Goal: Navigation & Orientation: Find specific page/section

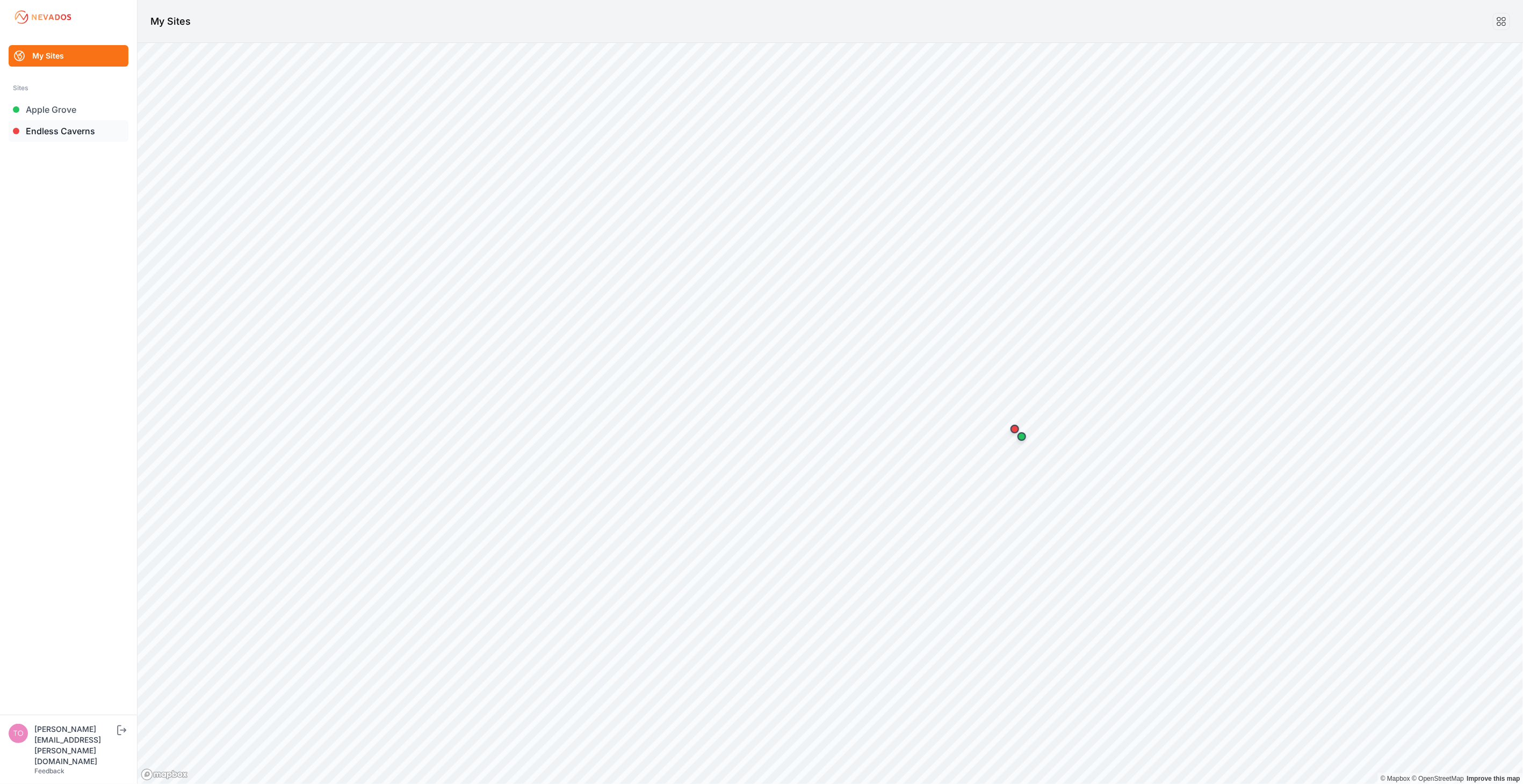
click at [87, 131] on link "Endless Caverns" at bounding box center [69, 131] width 119 height 22
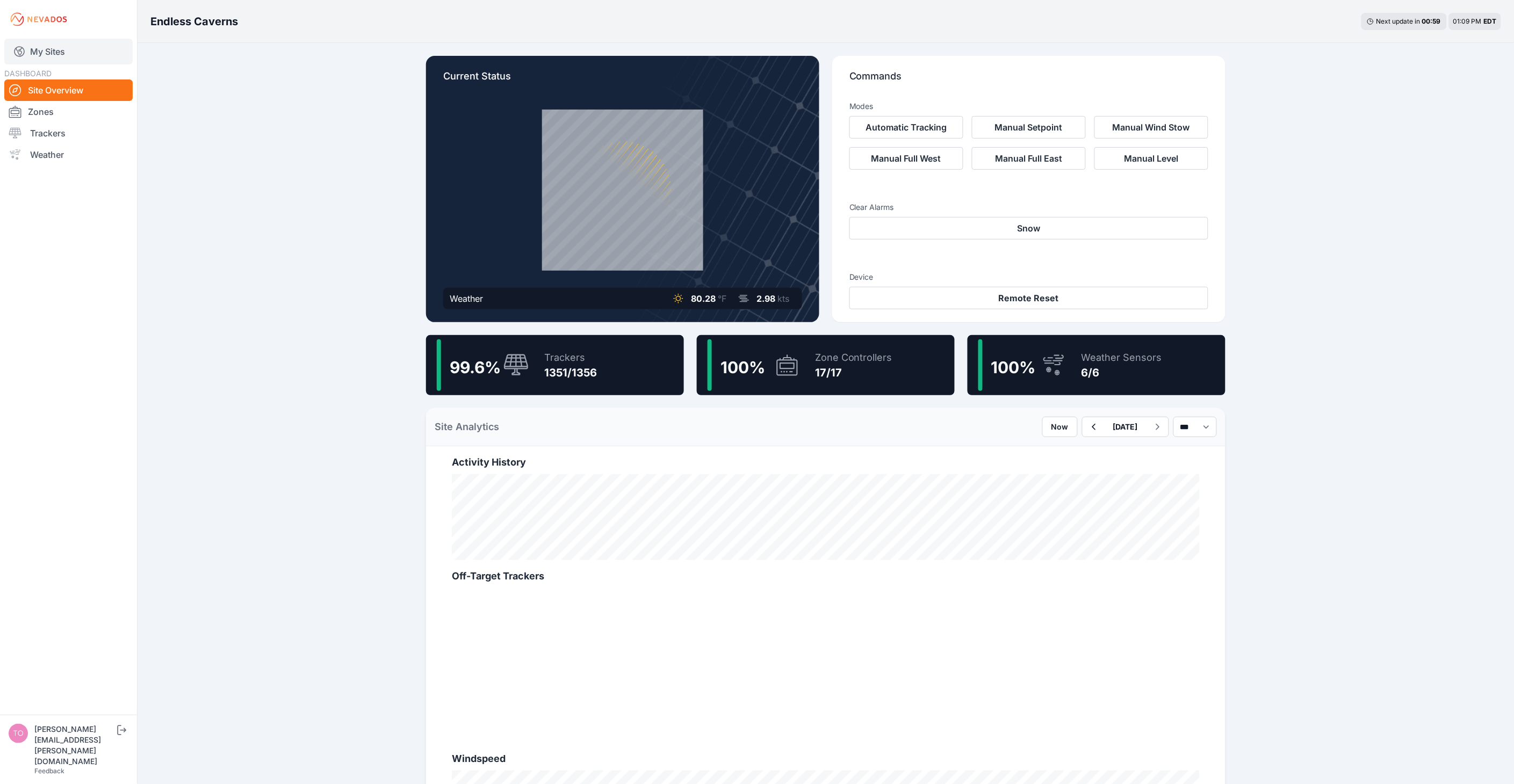
click at [76, 59] on link "My Sites" at bounding box center [68, 52] width 128 height 26
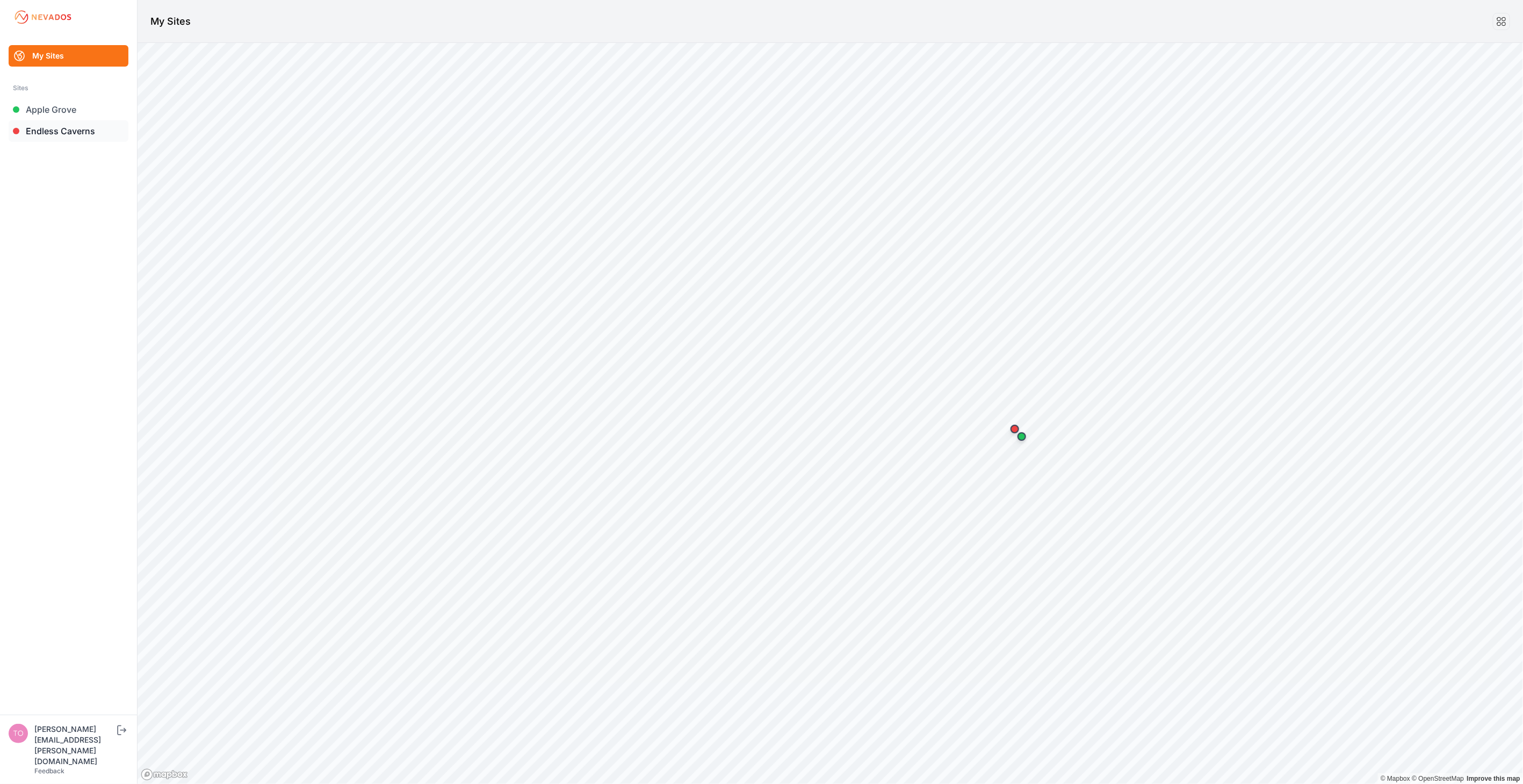
click at [87, 132] on link "Endless Caverns" at bounding box center [69, 131] width 119 height 22
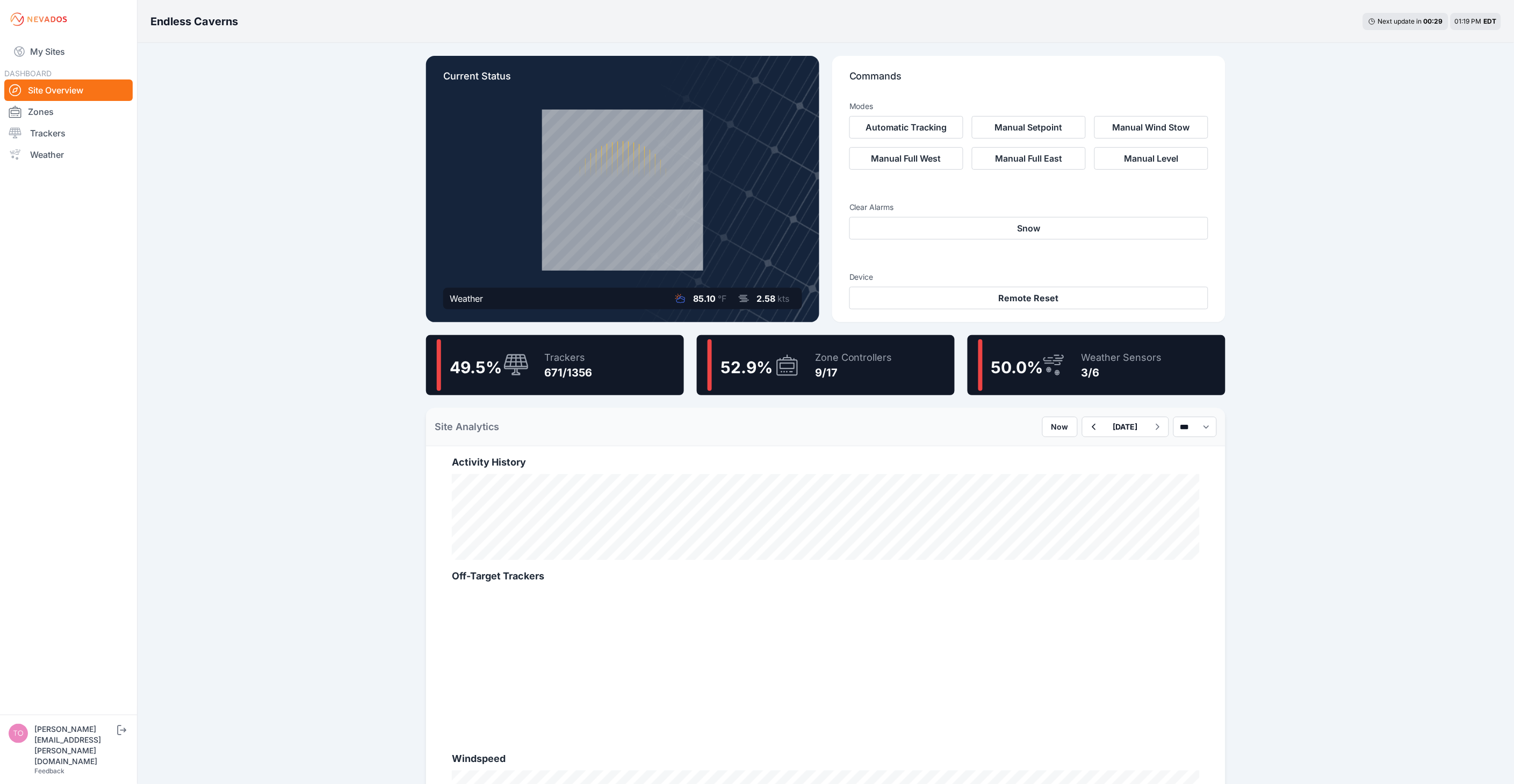
drag, startPoint x: 274, startPoint y: 130, endPoint x: 264, endPoint y: 73, distance: 57.9
click at [274, 130] on div "Endless Caverns Next update in 00 : 29 01:19 PM EDT Current Status Weather 85.1…" at bounding box center [757, 594] width 1514 height 1188
